Goal: Navigation & Orientation: Find specific page/section

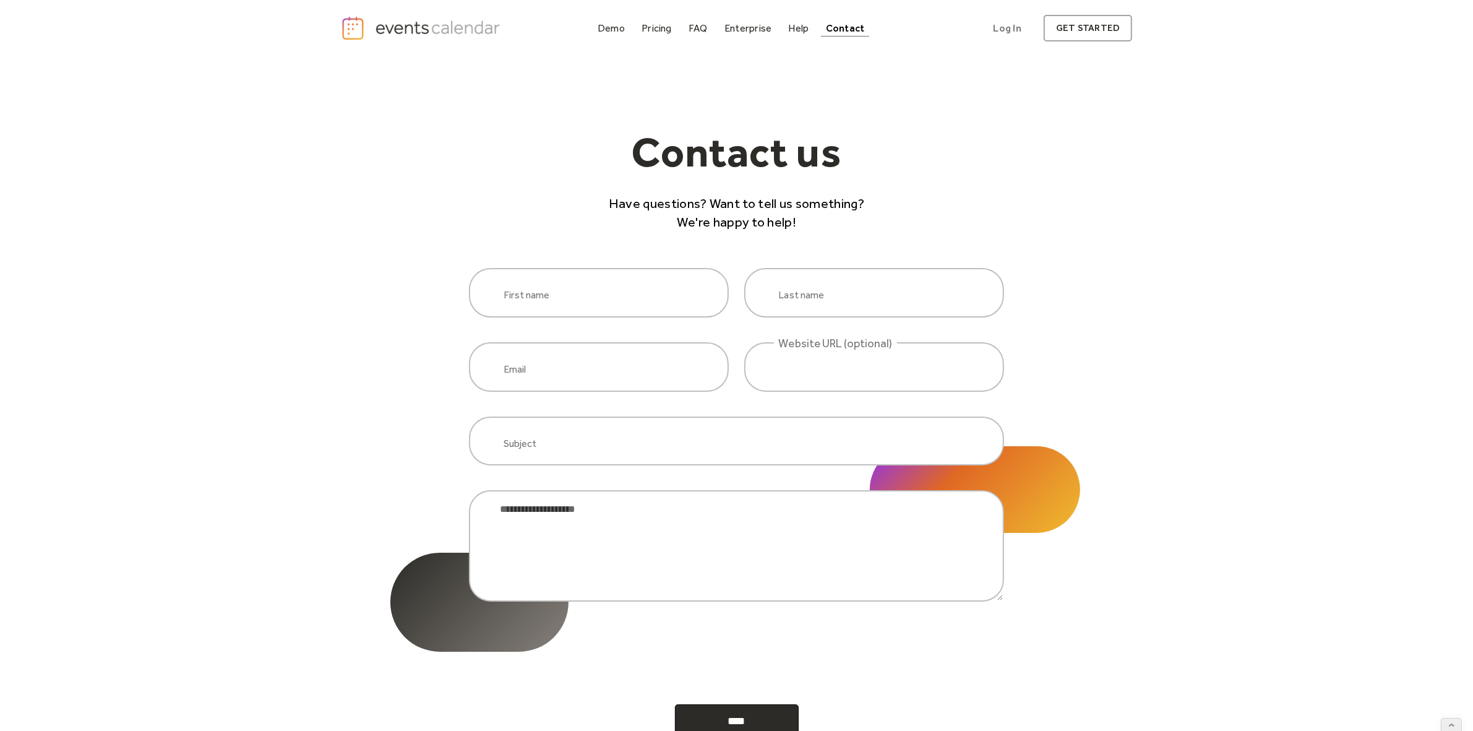
click at [343, 105] on div "Contact us Have questions? Want to tell us something? We're happy to help! Firs…" at bounding box center [736, 416] width 1473 height 720
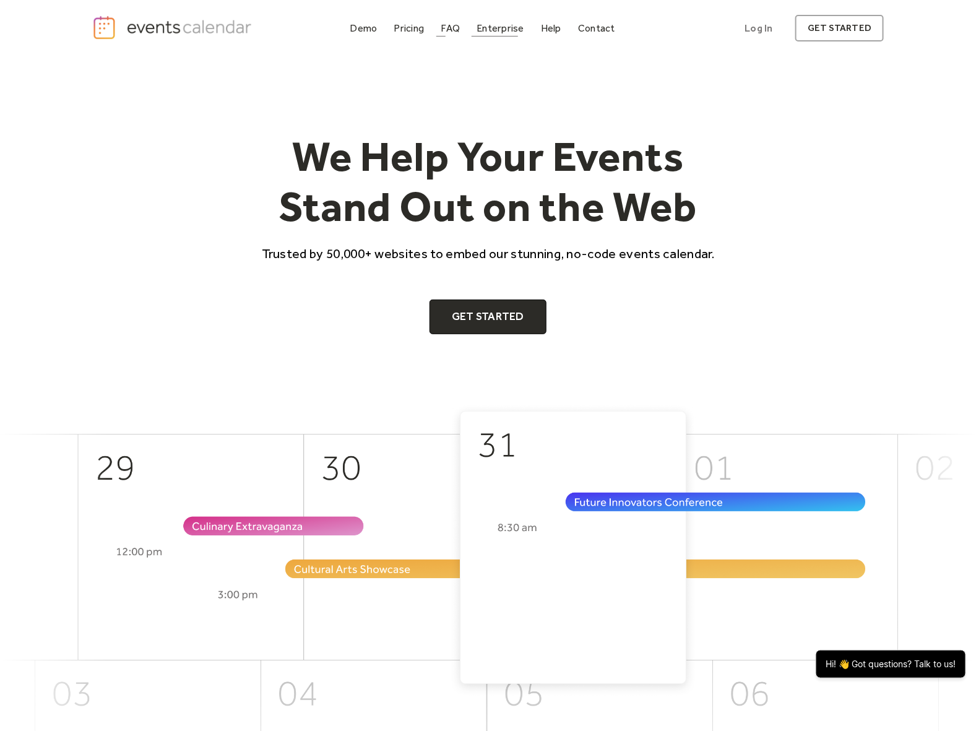
click at [367, 29] on div "Demo" at bounding box center [363, 28] width 27 height 7
